Goal: Ask a question

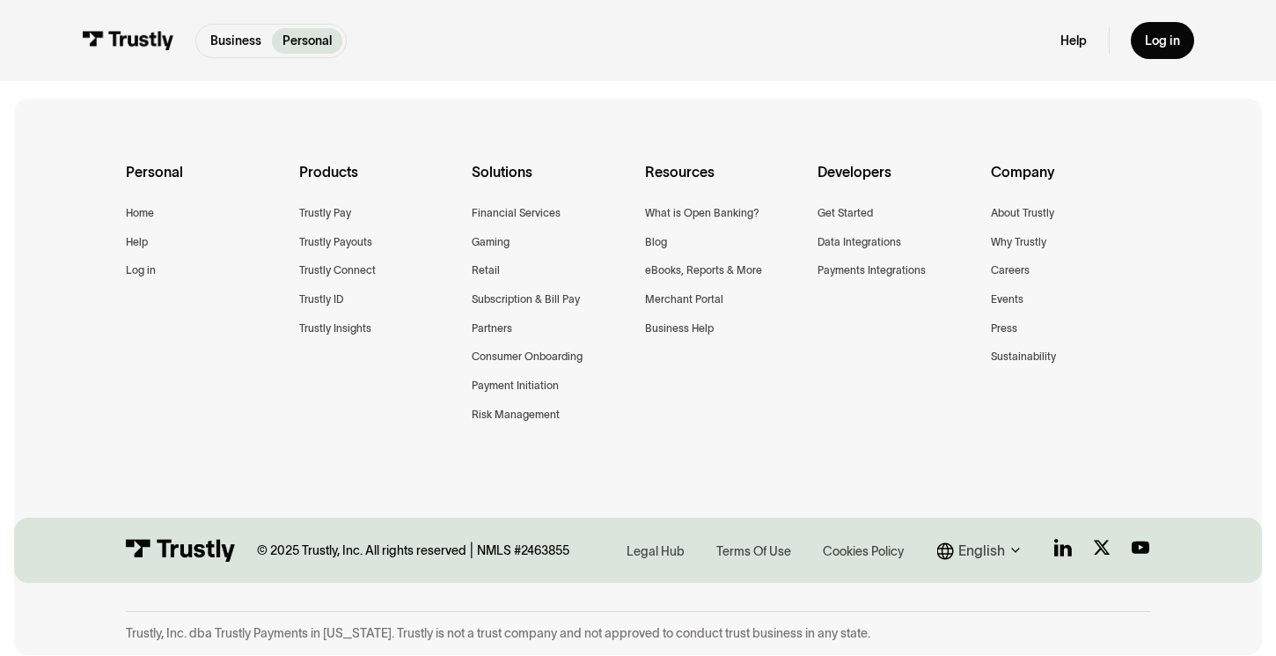
scroll to position [951, 0]
click at [754, 553] on div "Terms Of Use" at bounding box center [754, 551] width 75 height 18
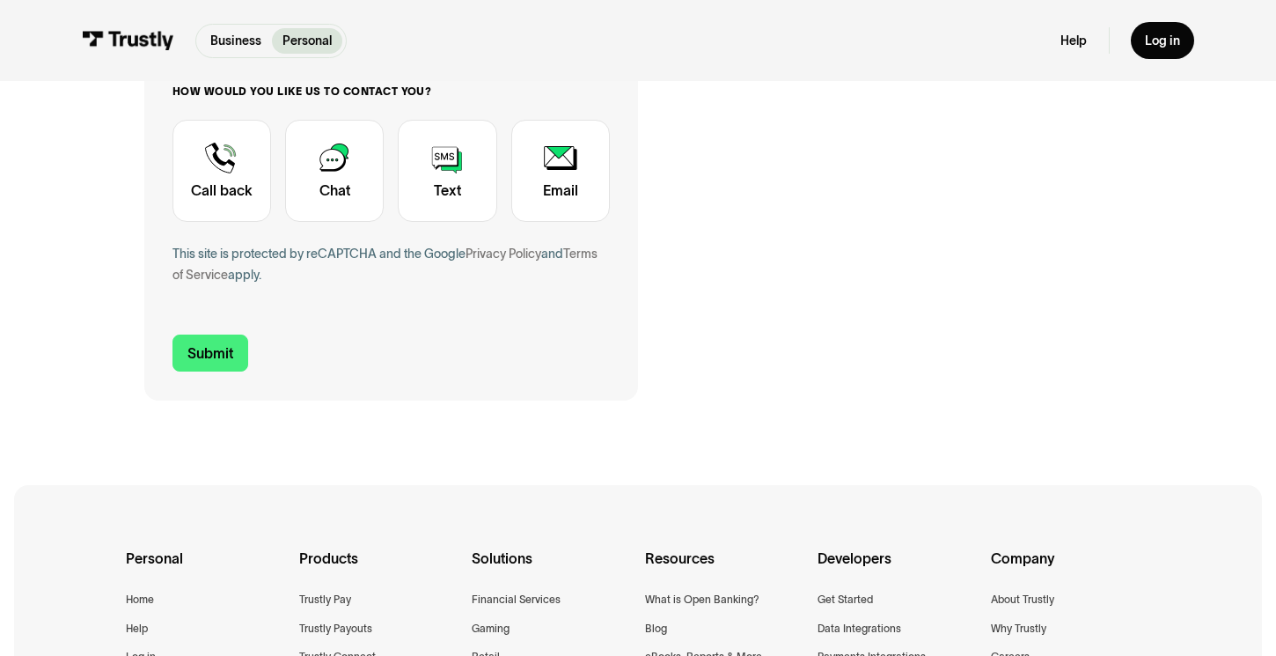
scroll to position [735, 0]
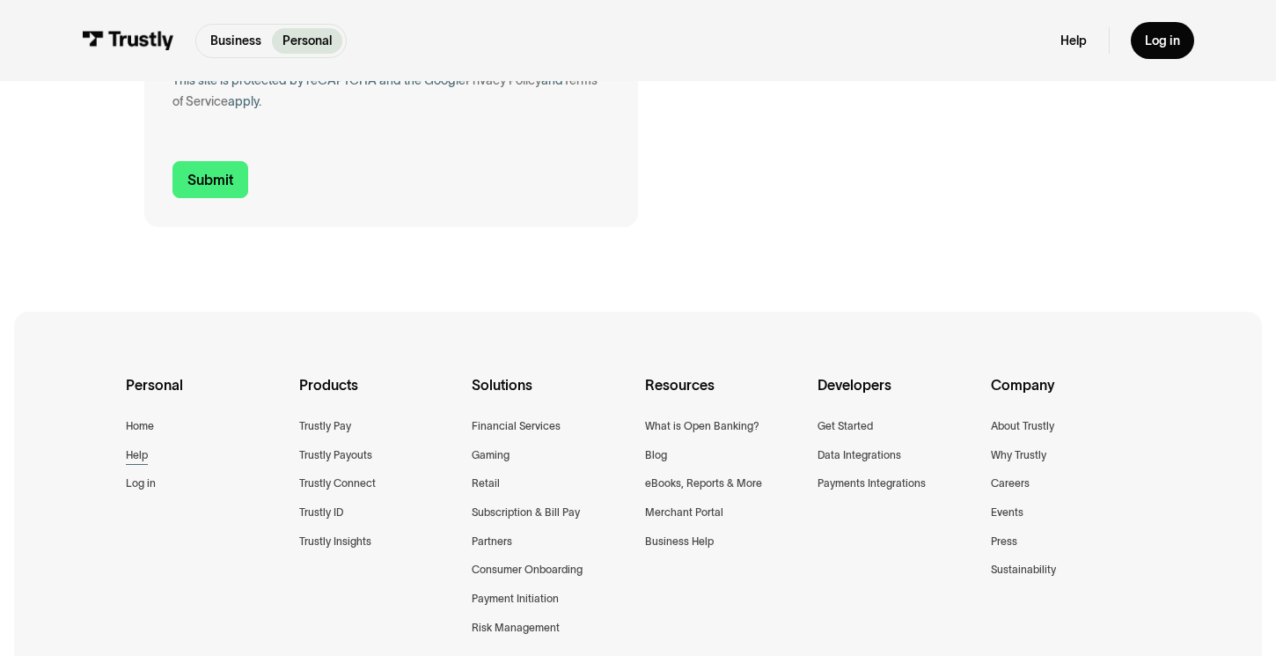
click at [131, 451] on div "Help" at bounding box center [137, 455] width 22 height 18
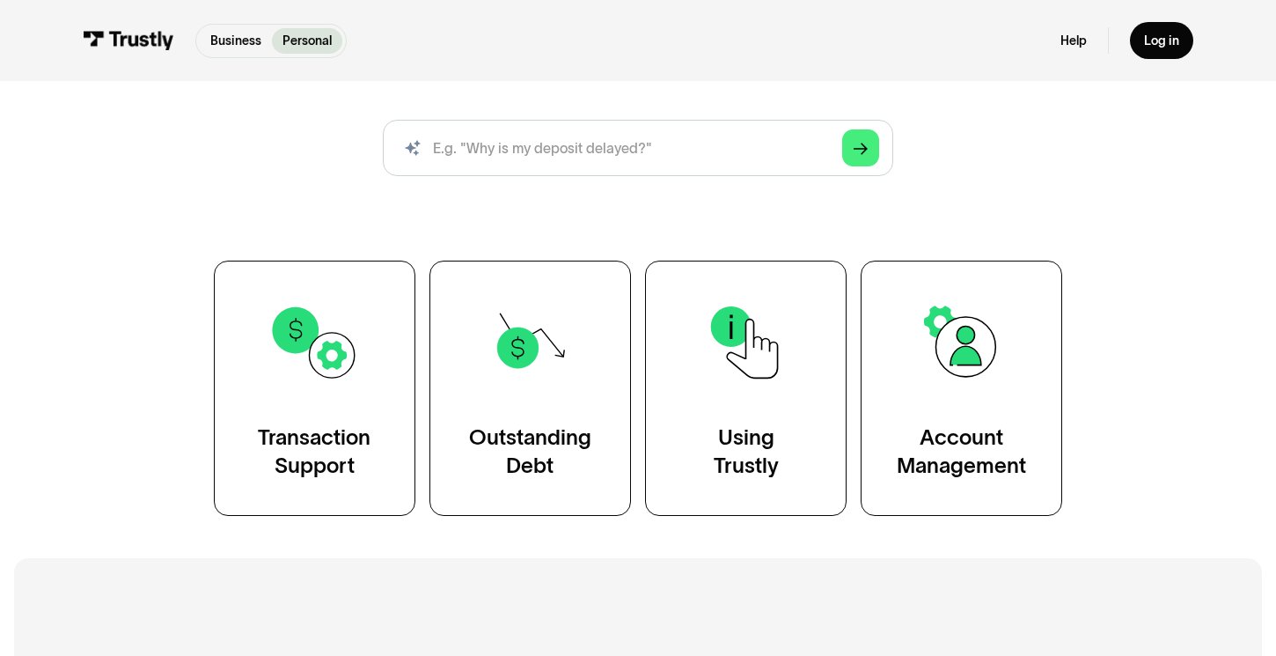
scroll to position [225, 0]
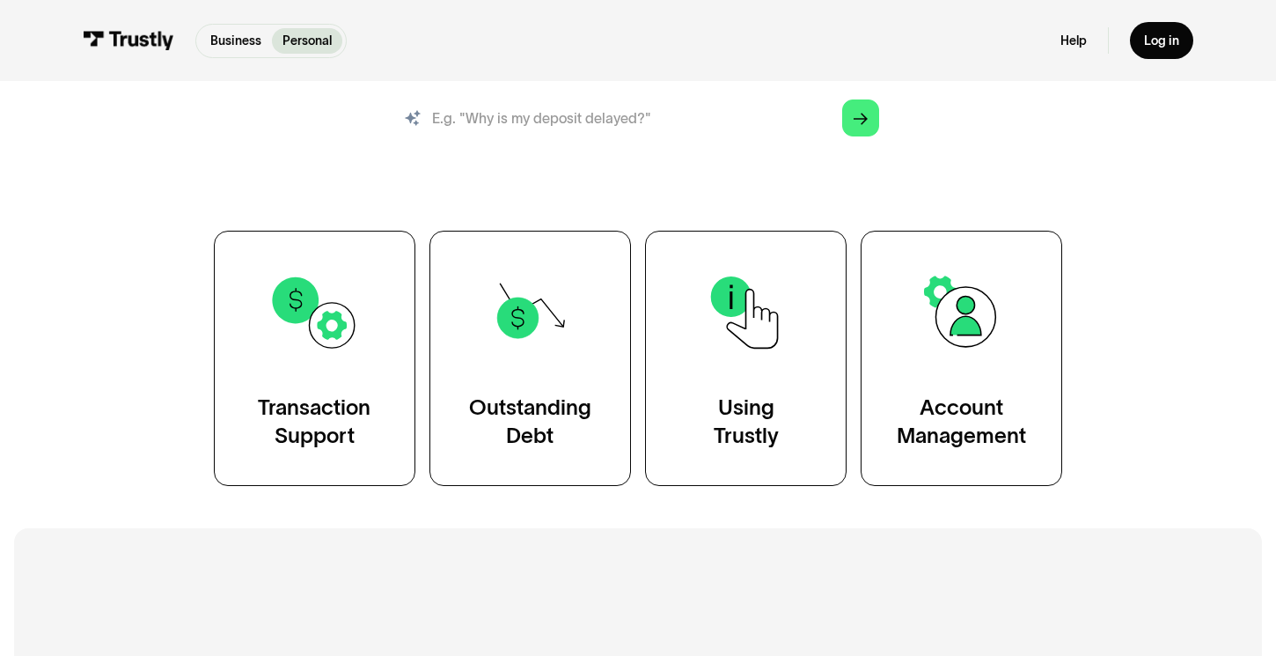
click at [569, 121] on input "search" at bounding box center [638, 118] width 511 height 56
type input "retry"
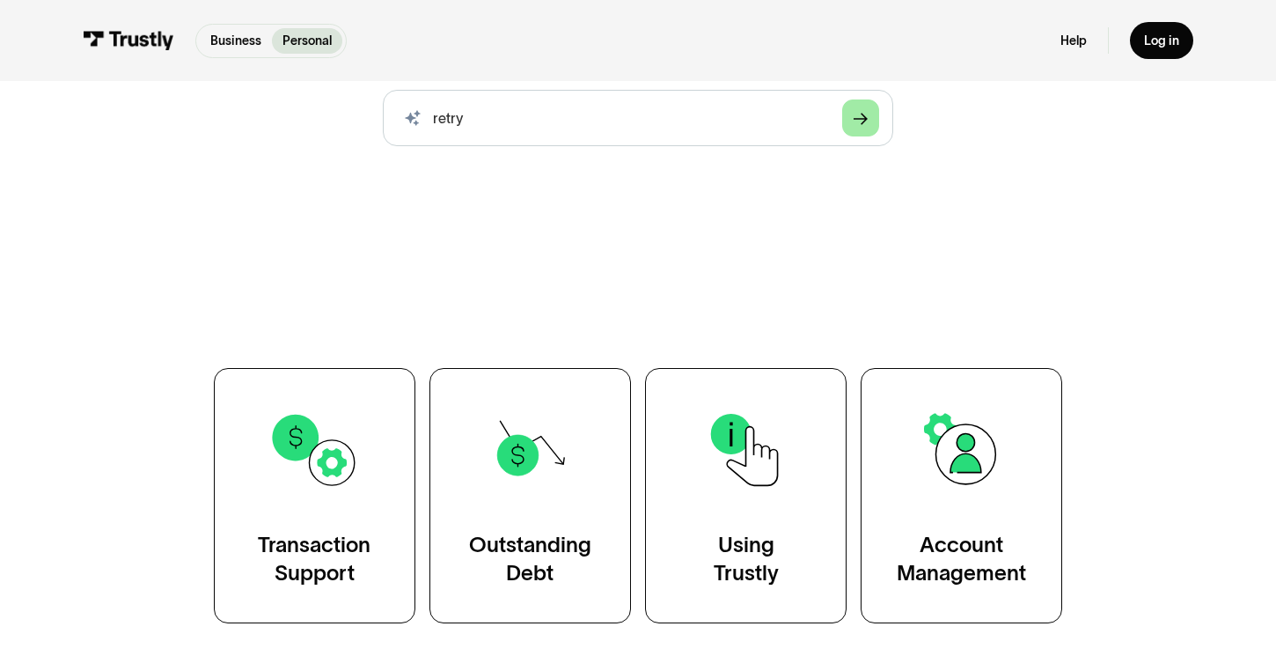
click at [862, 125] on div "Arrow Right" at bounding box center [861, 118] width 14 height 14
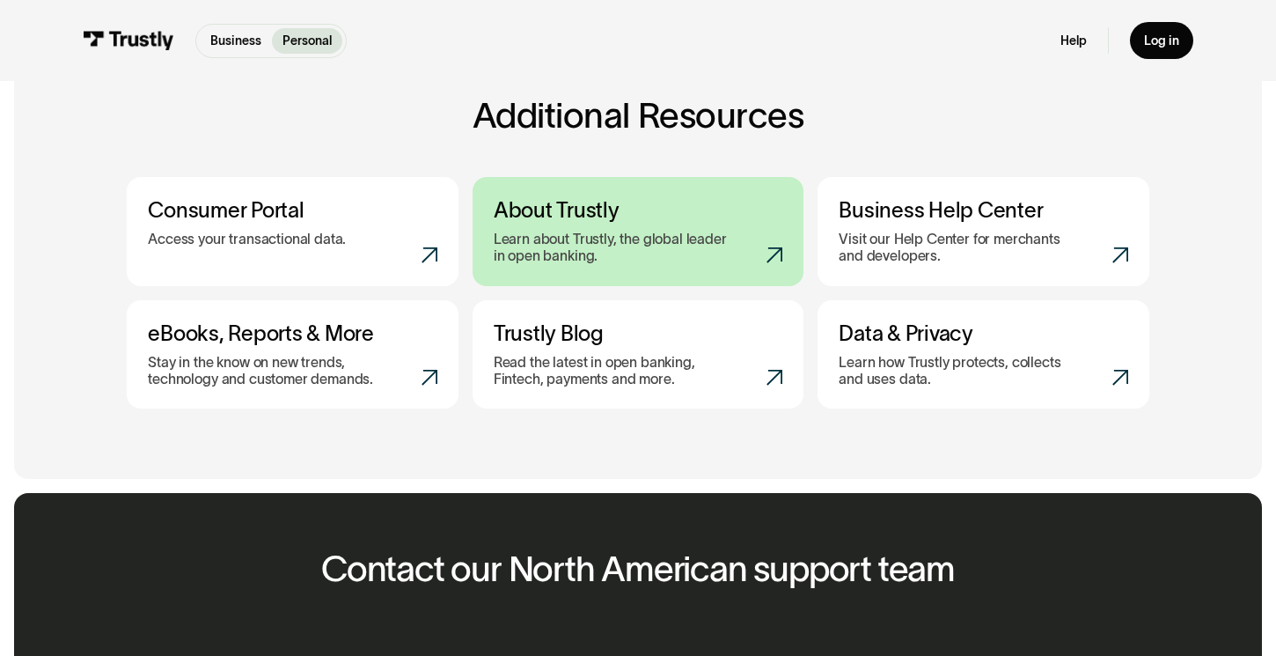
scroll to position [909, 0]
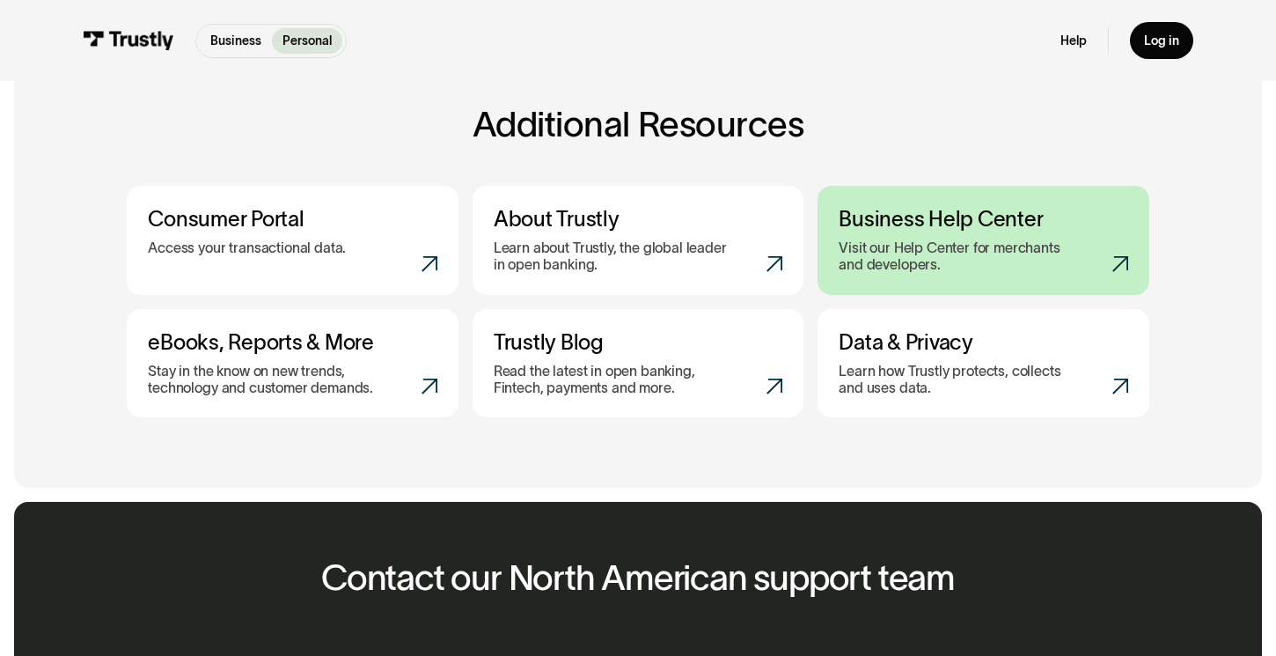
click at [1063, 214] on h3 "Business Help Center" at bounding box center [983, 220] width 289 height 26
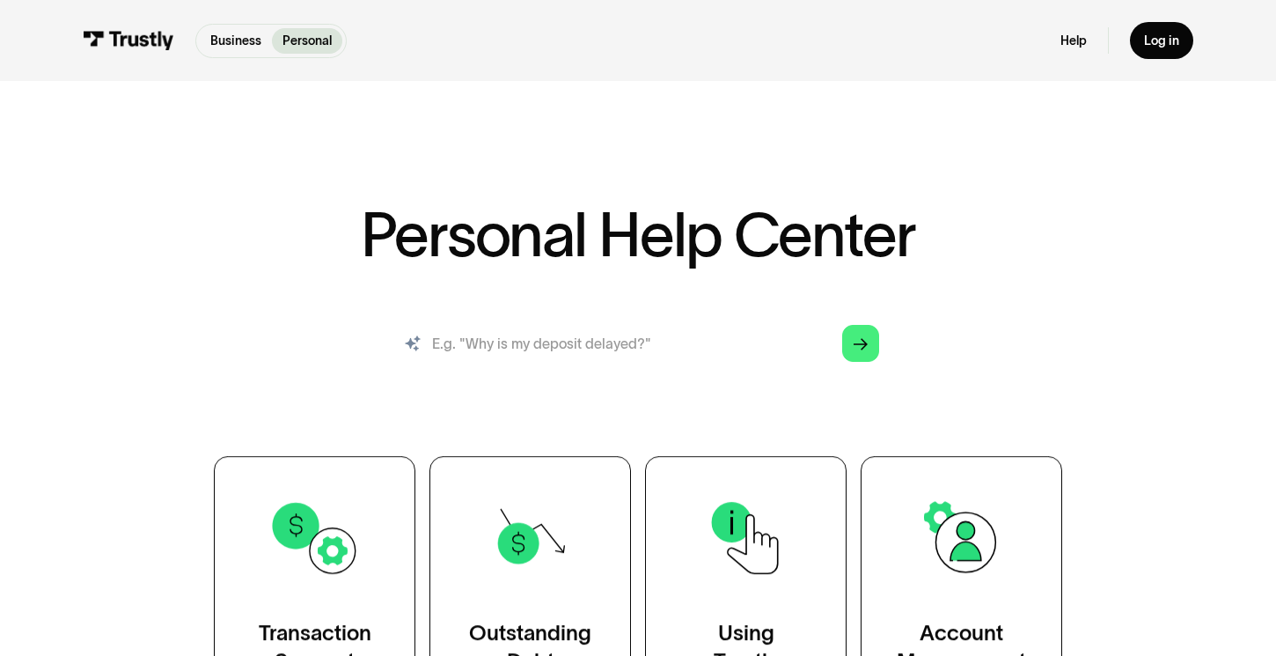
click at [595, 352] on input "search" at bounding box center [638, 343] width 511 height 56
type input "Retry payment"
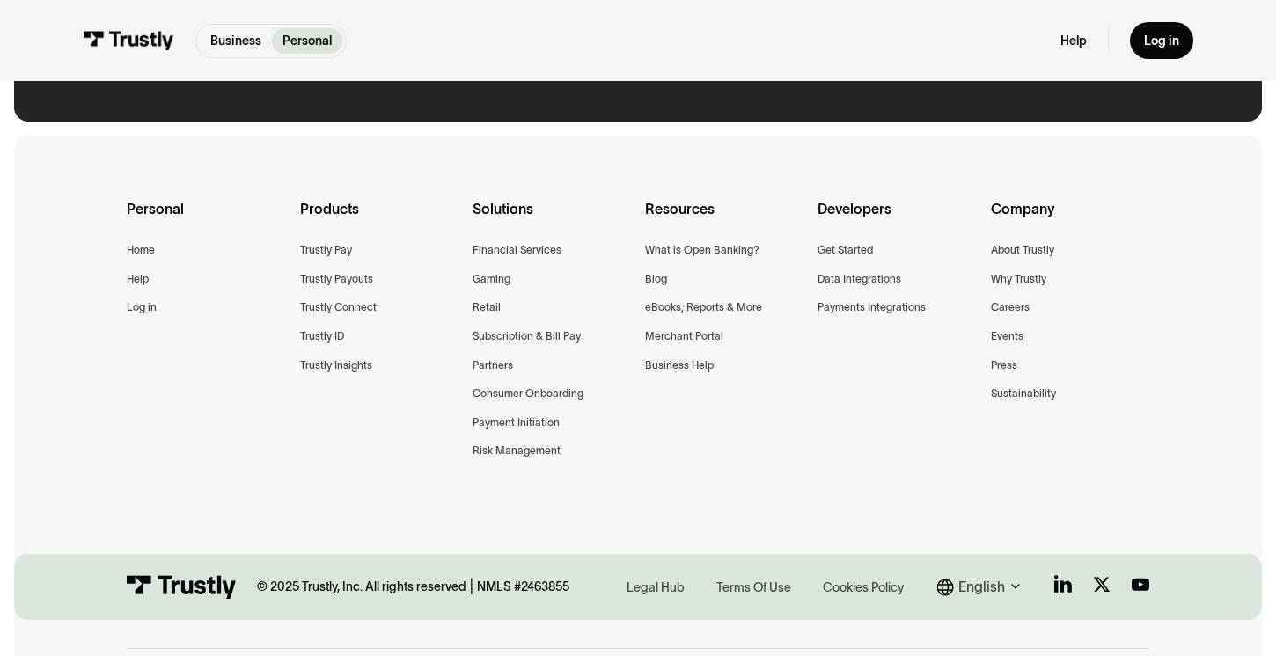
scroll to position [1616, 0]
